Goal: Book appointment/travel/reservation

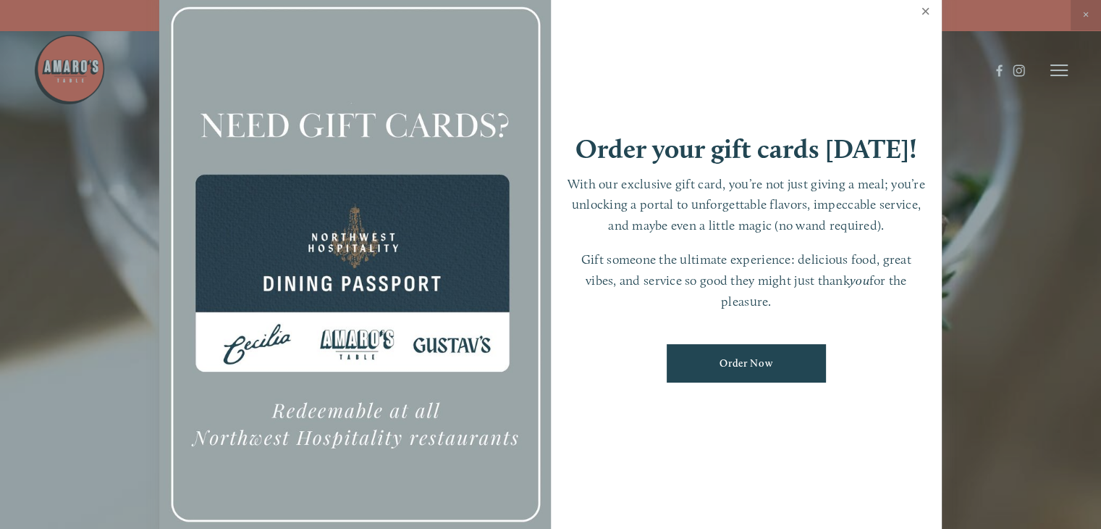
click at [927, 9] on link "Close" at bounding box center [925, 13] width 28 height 41
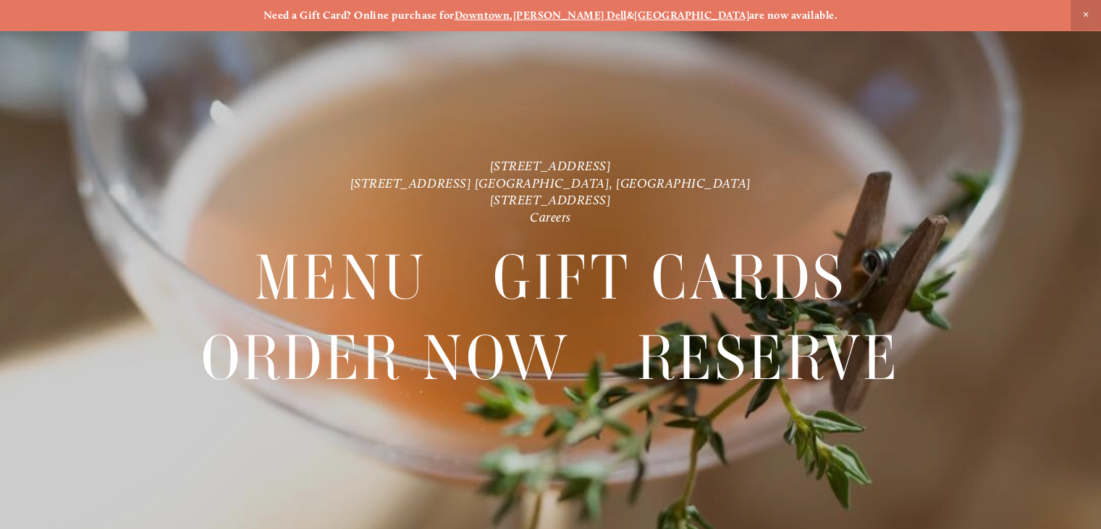
scroll to position [30, 0]
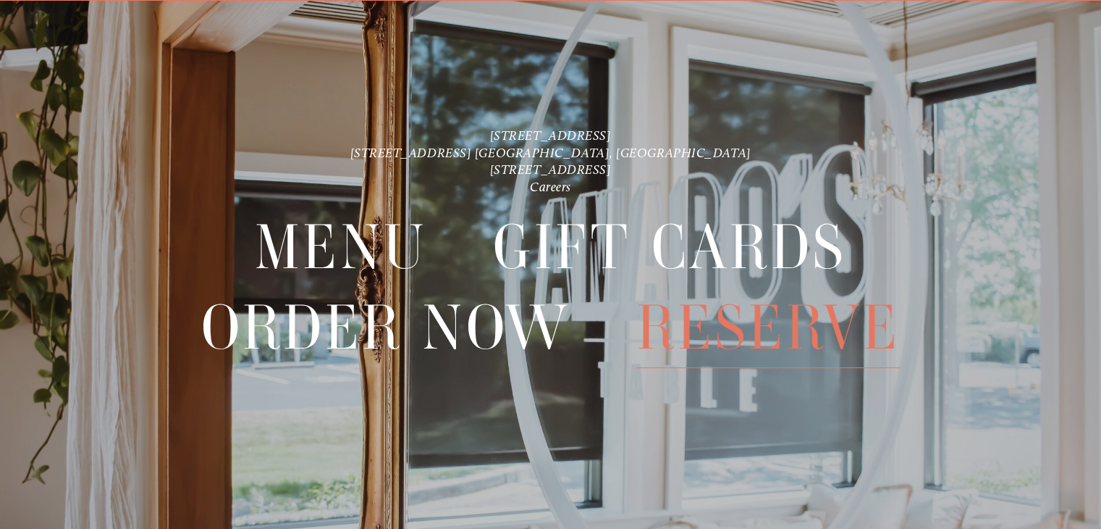
click at [720, 322] on span "Reserve" at bounding box center [768, 327] width 264 height 80
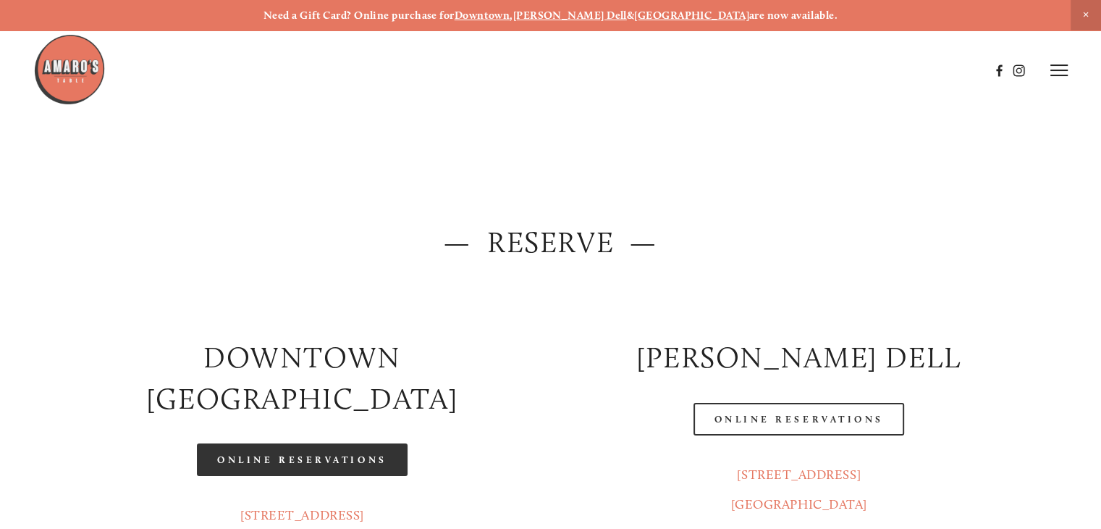
click at [326, 443] on link "Online Reservations" at bounding box center [302, 459] width 210 height 33
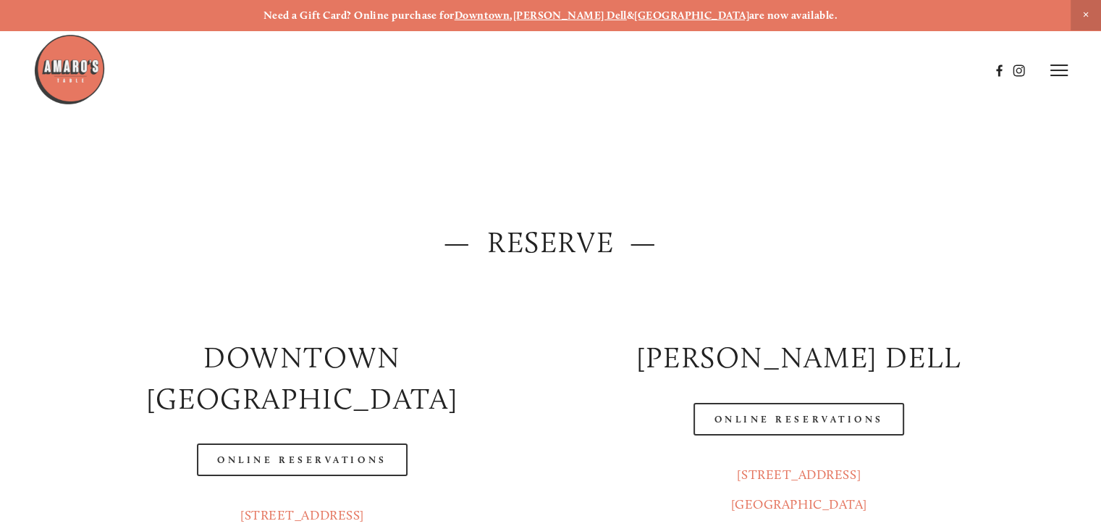
click at [1061, 70] on line at bounding box center [1058, 70] width 17 height 0
click at [786, 70] on span "Menu" at bounding box center [799, 70] width 27 height 12
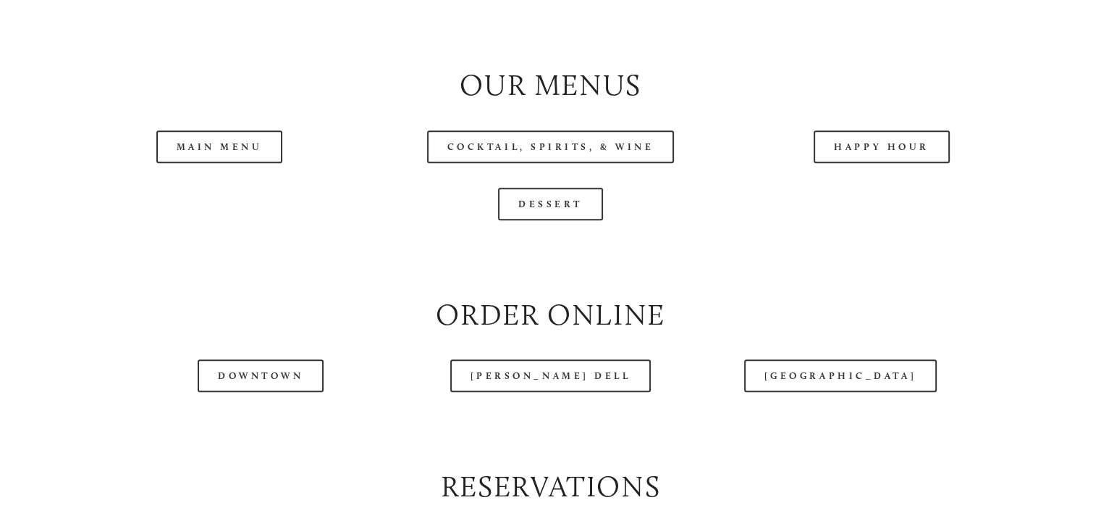
scroll to position [1474, 0]
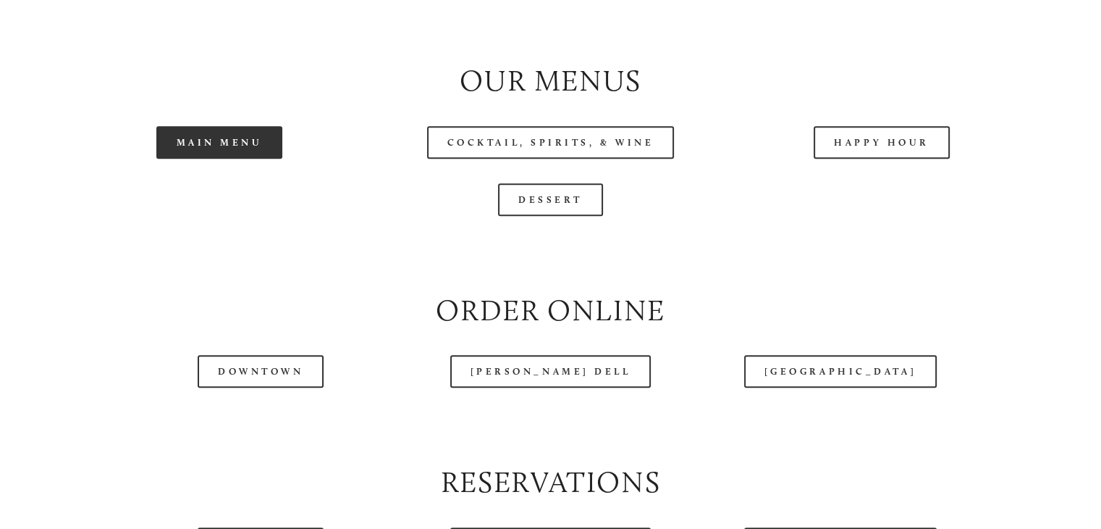
click at [235, 159] on link "Main Menu" at bounding box center [219, 142] width 127 height 33
